Goal: Transaction & Acquisition: Purchase product/service

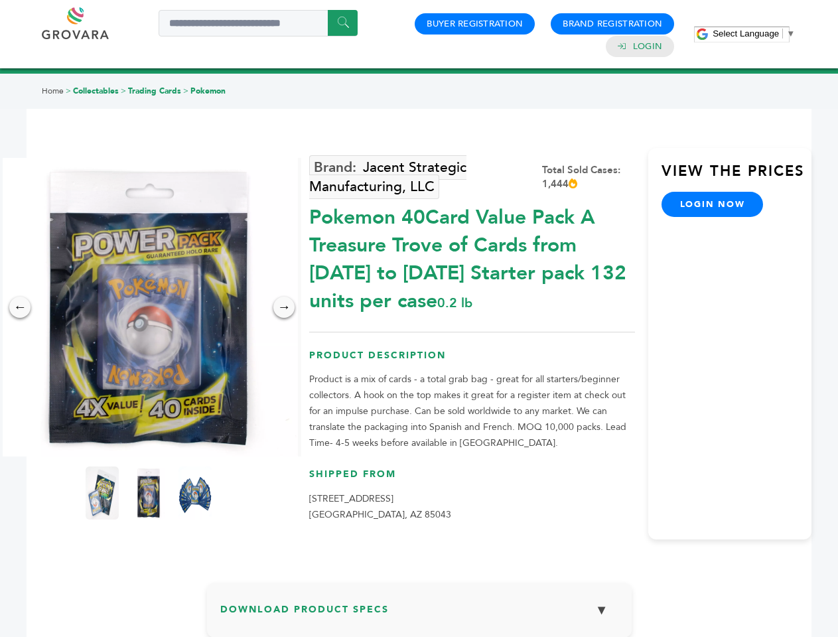
click at [754, 33] on span "Select Language" at bounding box center [746, 34] width 66 height 10
click at [149, 307] on img at bounding box center [148, 307] width 299 height 299
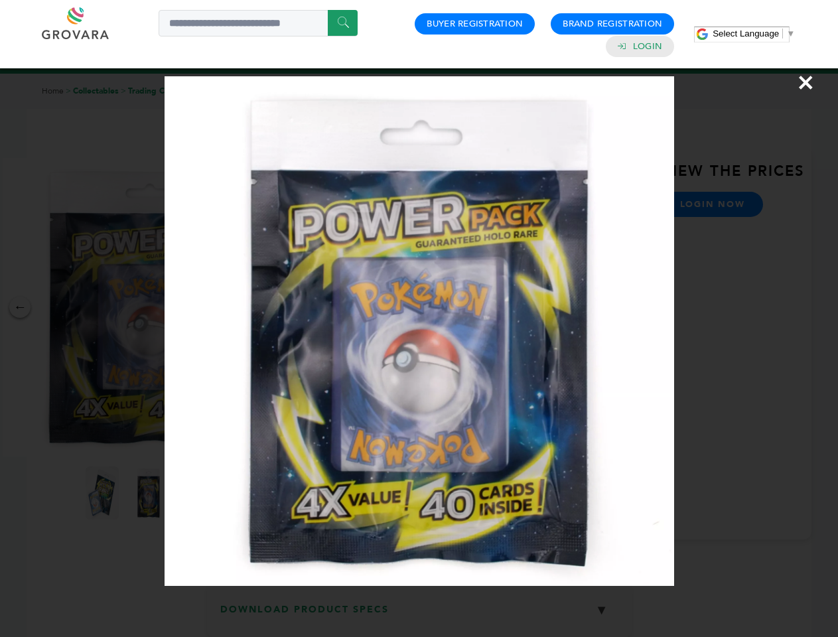
click at [20, 307] on div "×" at bounding box center [419, 318] width 838 height 637
click at [284, 307] on div "→" at bounding box center [283, 307] width 21 height 21
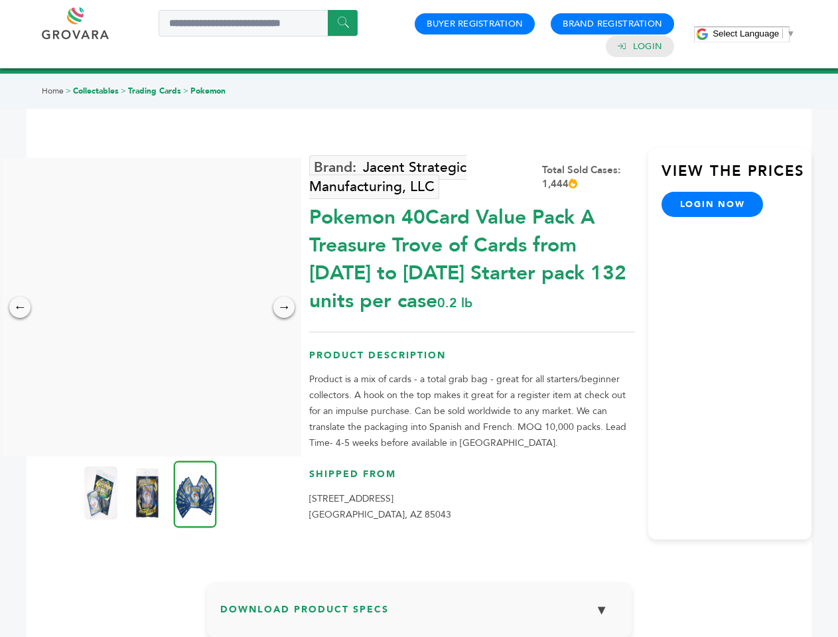
click at [102, 493] on img at bounding box center [100, 492] width 33 height 53
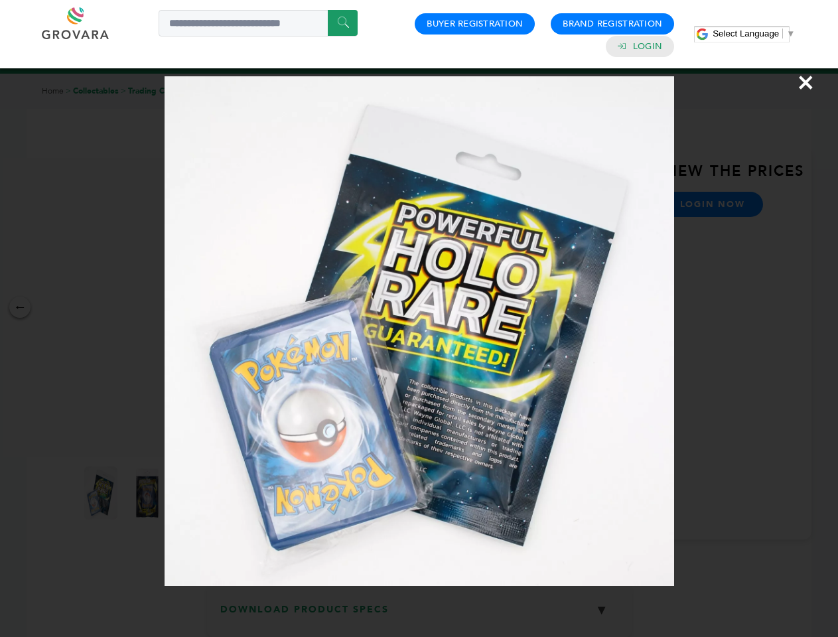
click at [149, 493] on div "×" at bounding box center [419, 318] width 838 height 637
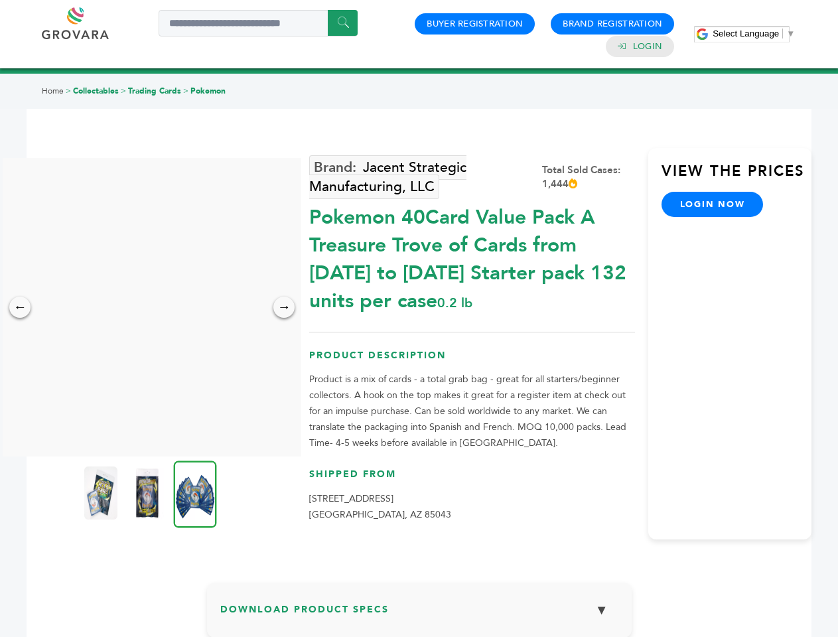
click at [195, 493] on img at bounding box center [195, 494] width 43 height 67
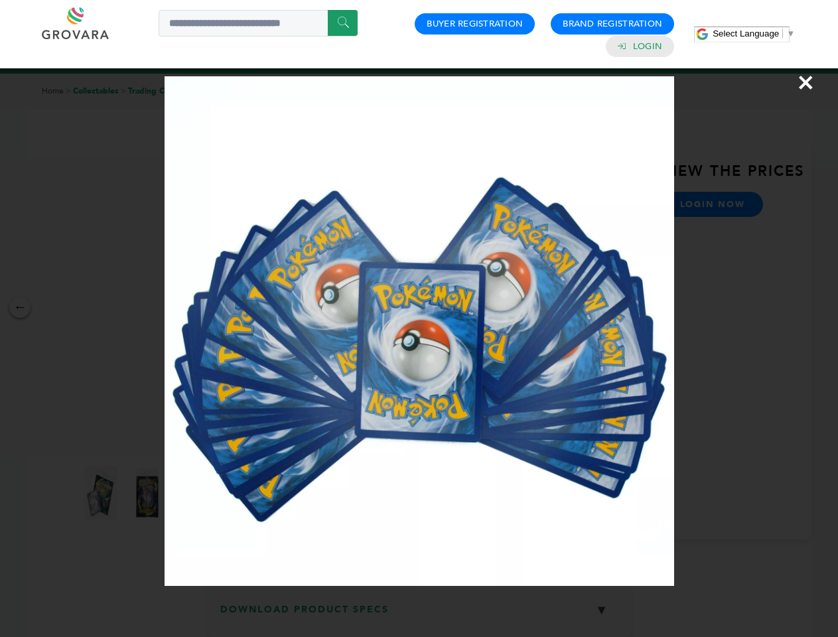
click at [419, 615] on div "×" at bounding box center [419, 318] width 838 height 637
